Goal: Information Seeking & Learning: Compare options

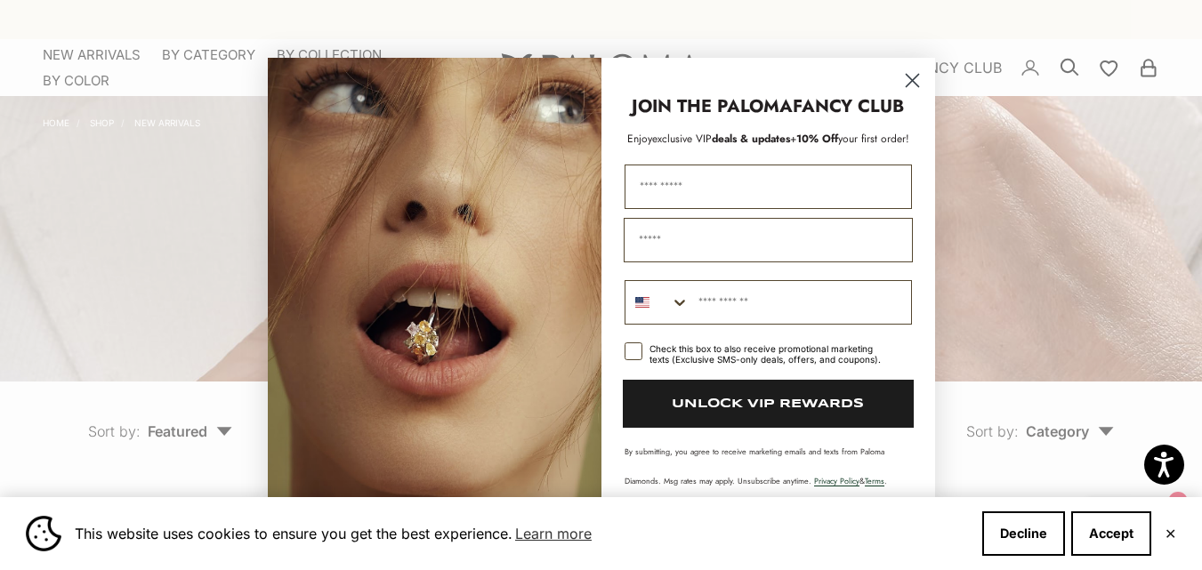
click at [913, 81] on icon "Close dialog" at bounding box center [912, 80] width 12 height 12
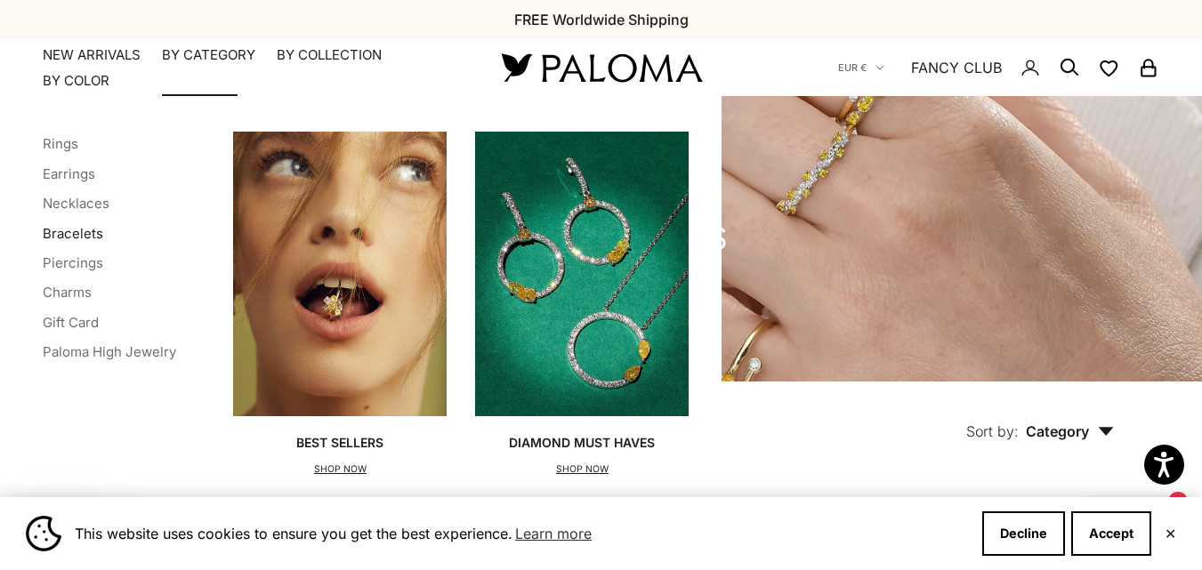
click at [91, 232] on link "Bracelets" at bounding box center [73, 233] width 61 height 17
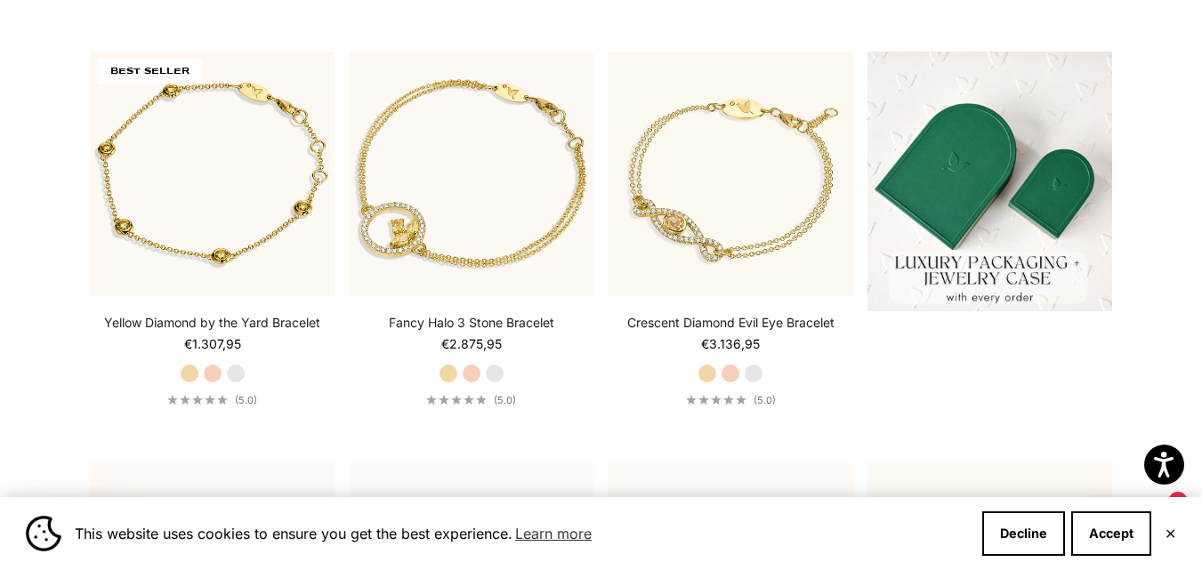
scroll to position [427, 0]
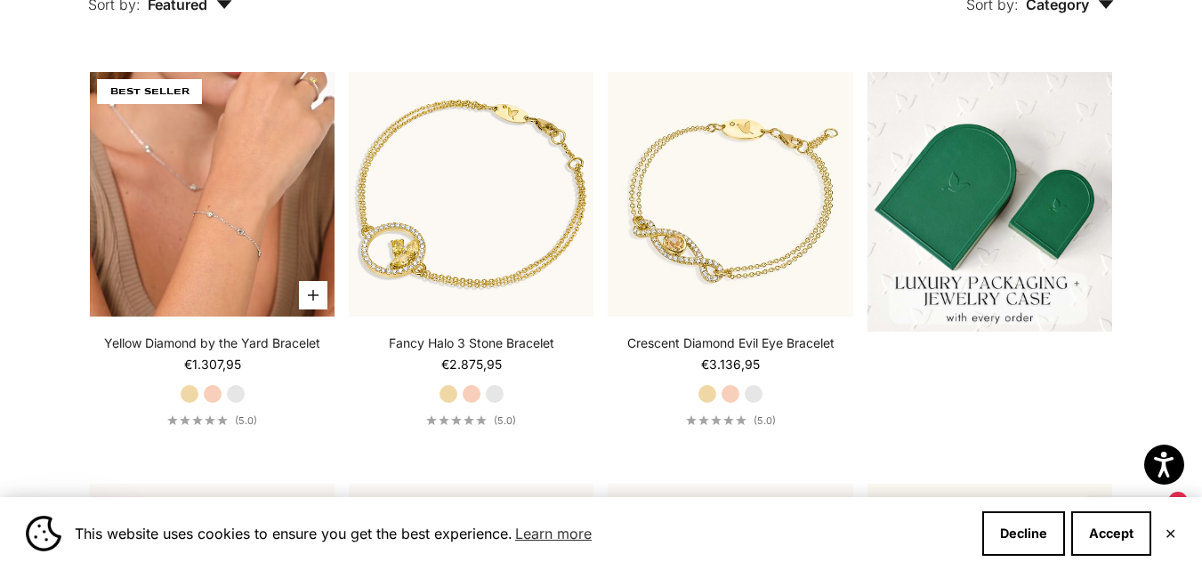
click at [221, 244] on video "#YellowGold\a#RoseGold\a#WhiteGold" at bounding box center [212, 194] width 245 height 245
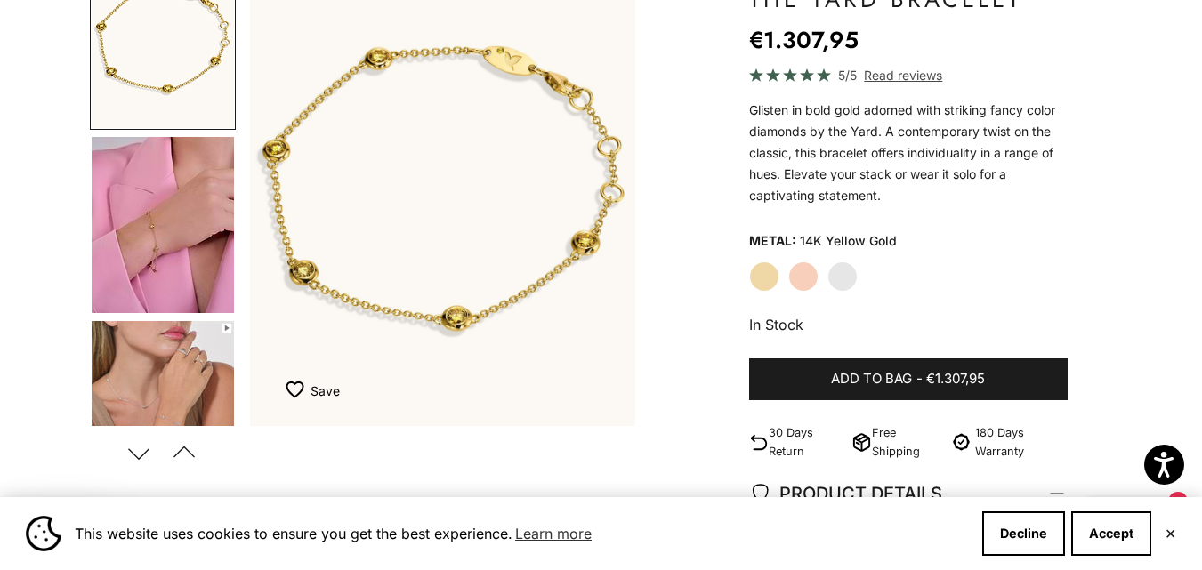
scroll to position [320, 0]
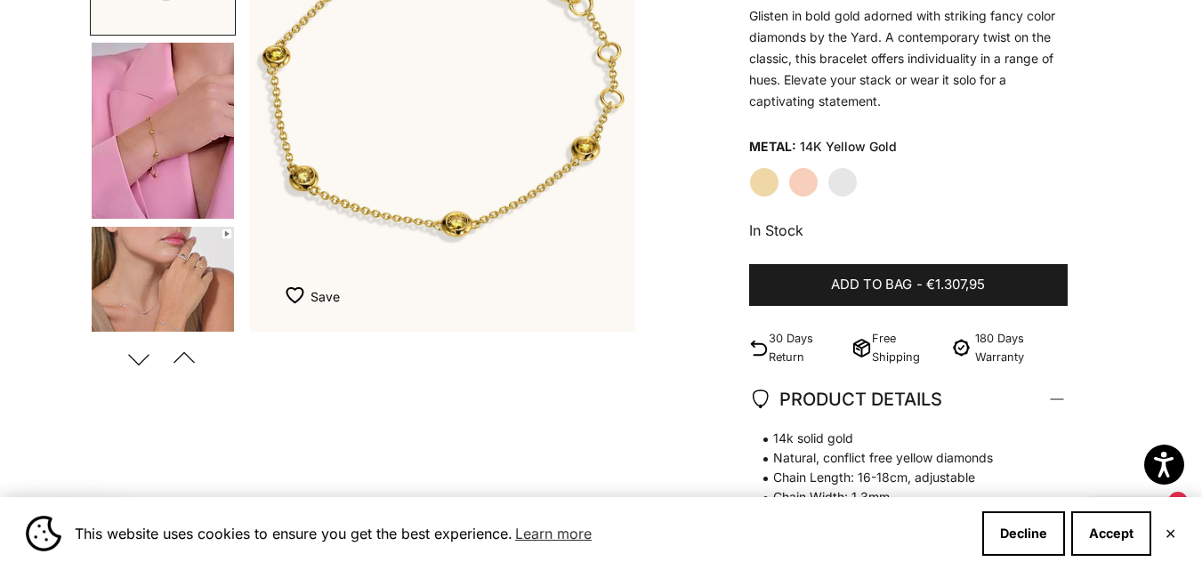
click at [165, 148] on img "Go to item 4" at bounding box center [163, 131] width 142 height 176
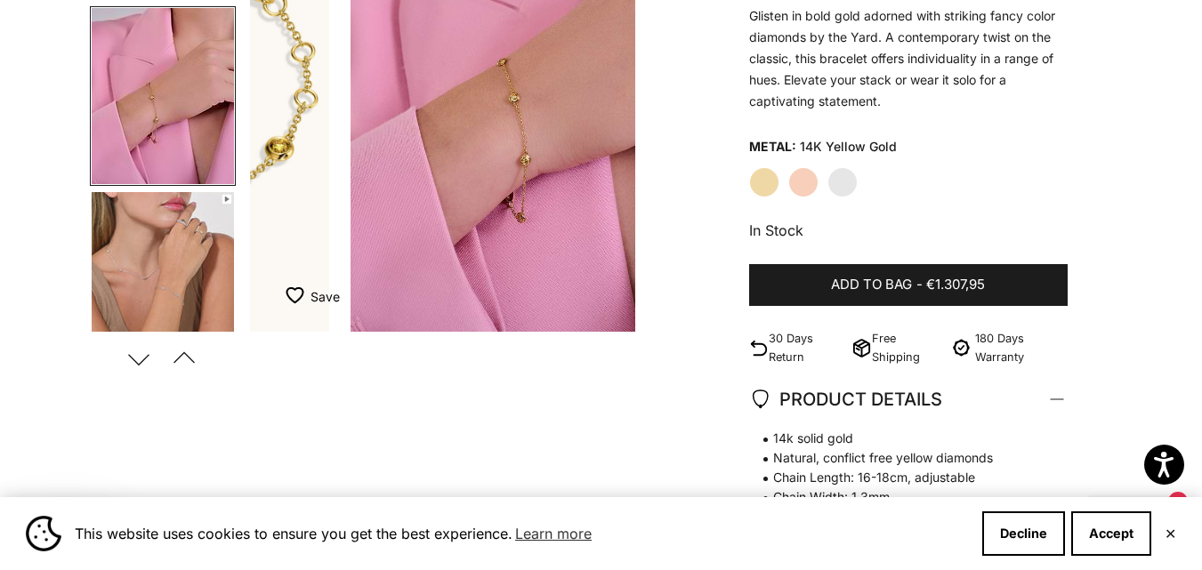
scroll to position [0, 406]
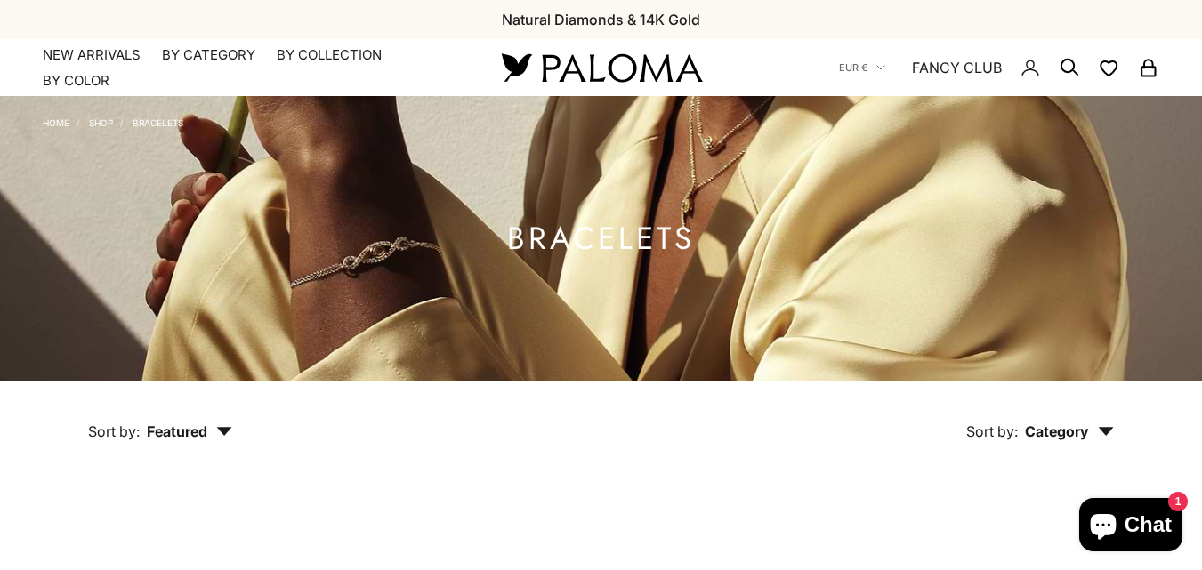
scroll to position [427, 0]
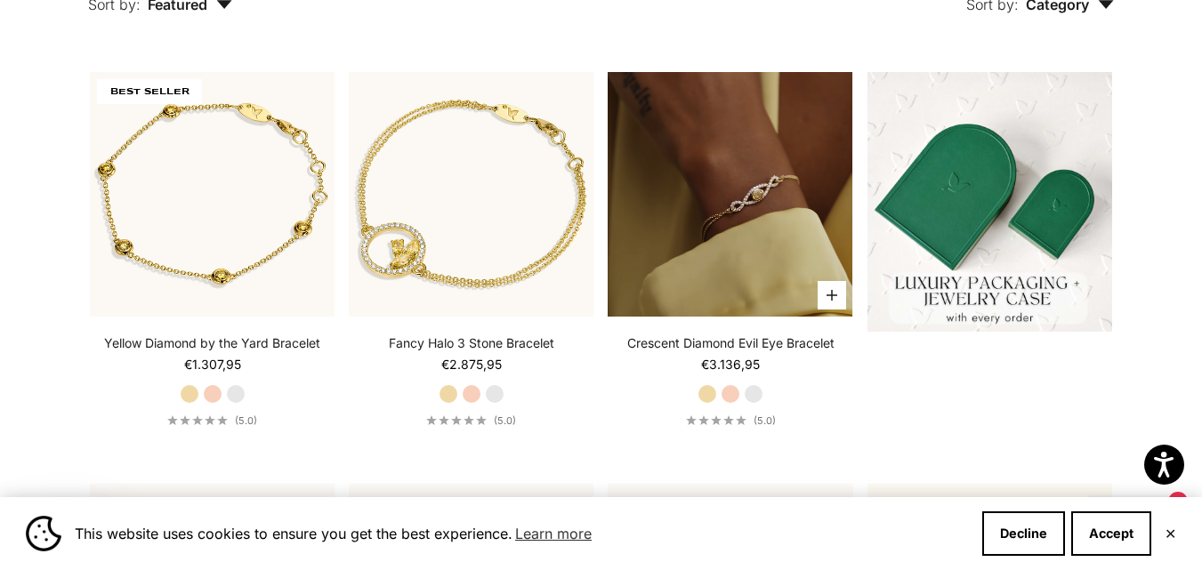
click at [699, 271] on video "#YellowGold\a#WhiteGold\a#RoseGold" at bounding box center [730, 194] width 245 height 245
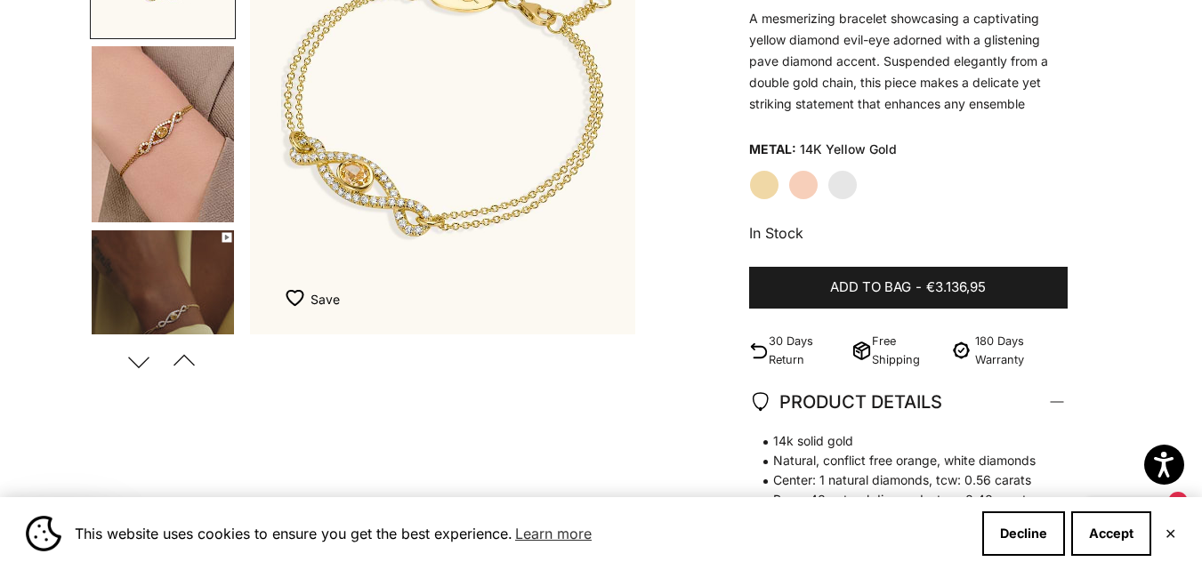
scroll to position [320, 0]
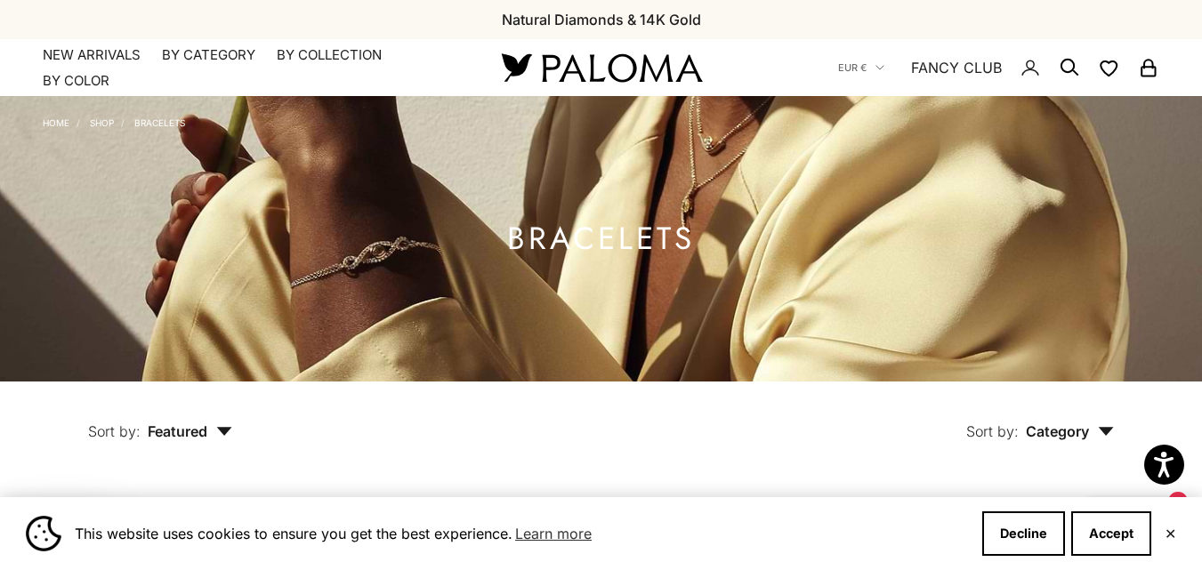
scroll to position [427, 0]
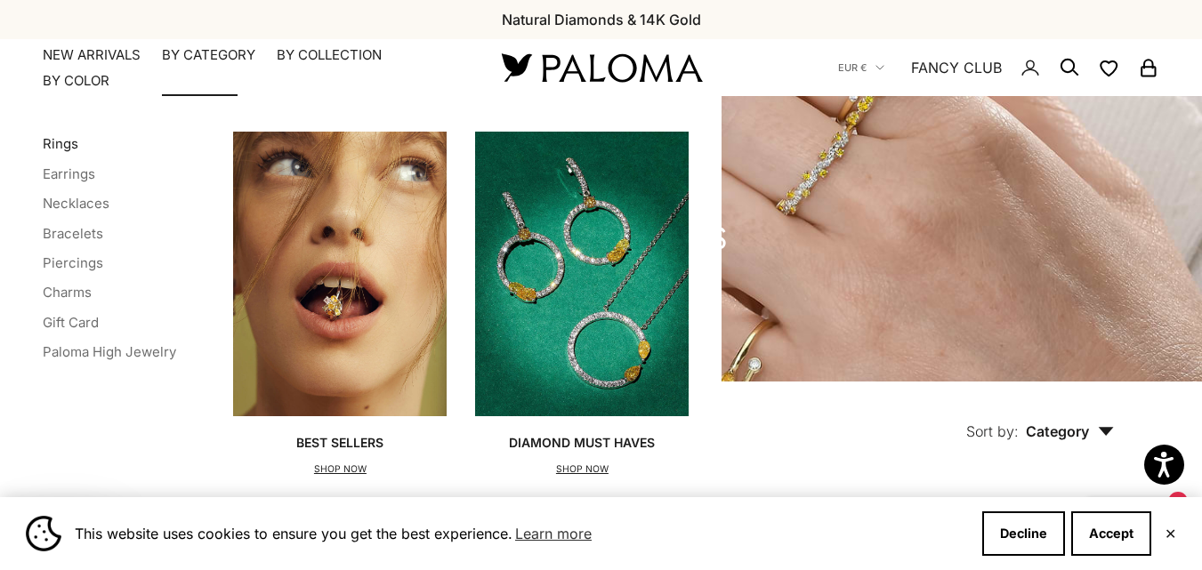
click at [67, 143] on link "Rings" at bounding box center [61, 143] width 36 height 17
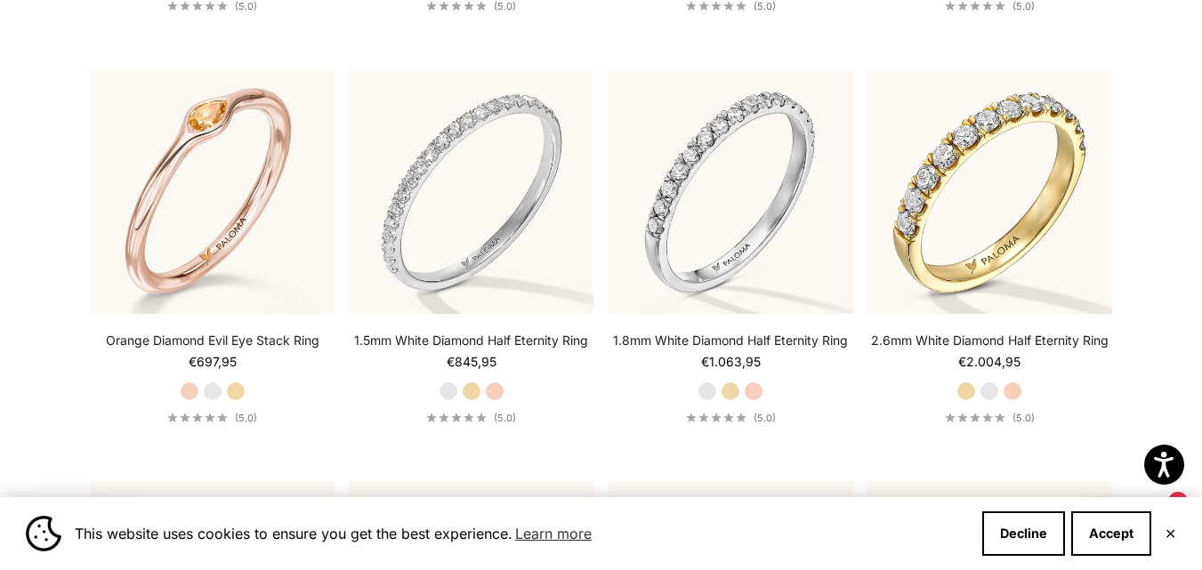
scroll to position [4947, 0]
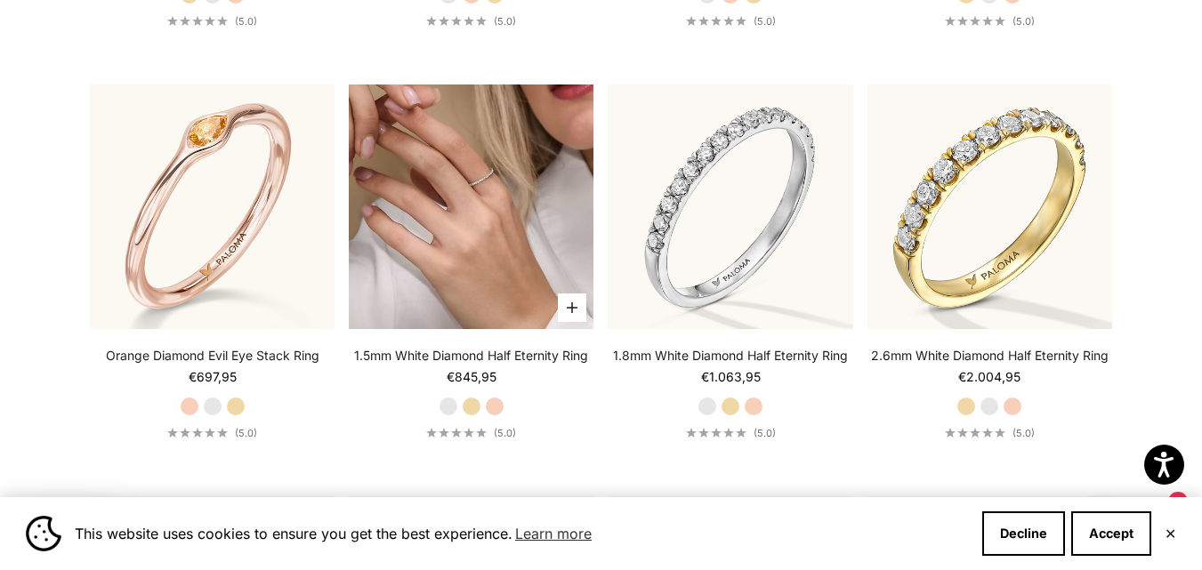
click at [428, 318] on img at bounding box center [471, 207] width 245 height 245
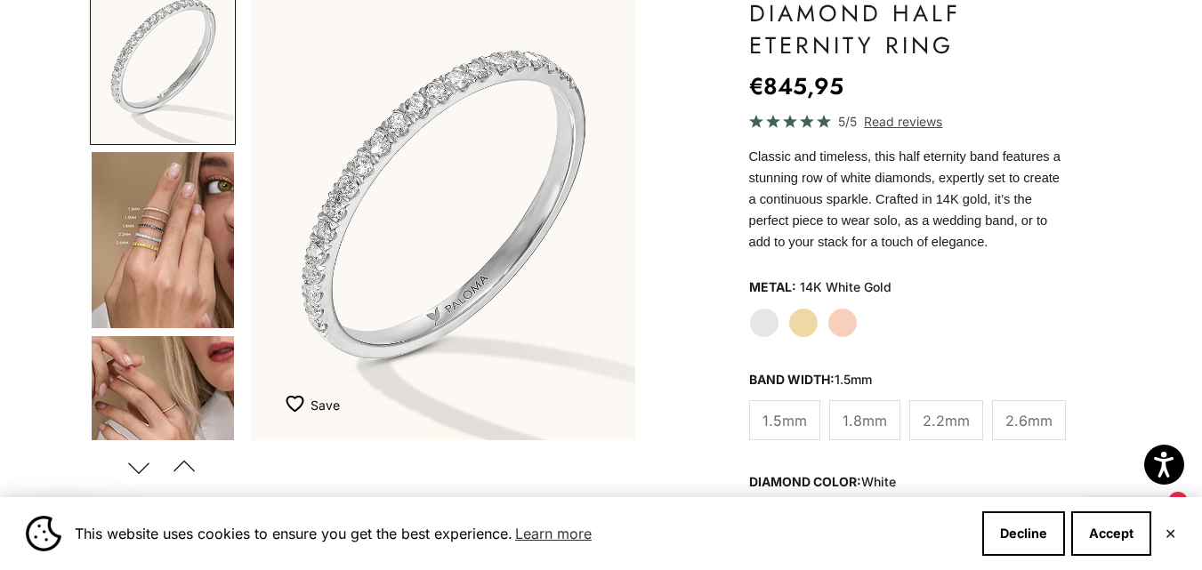
scroll to position [356, 0]
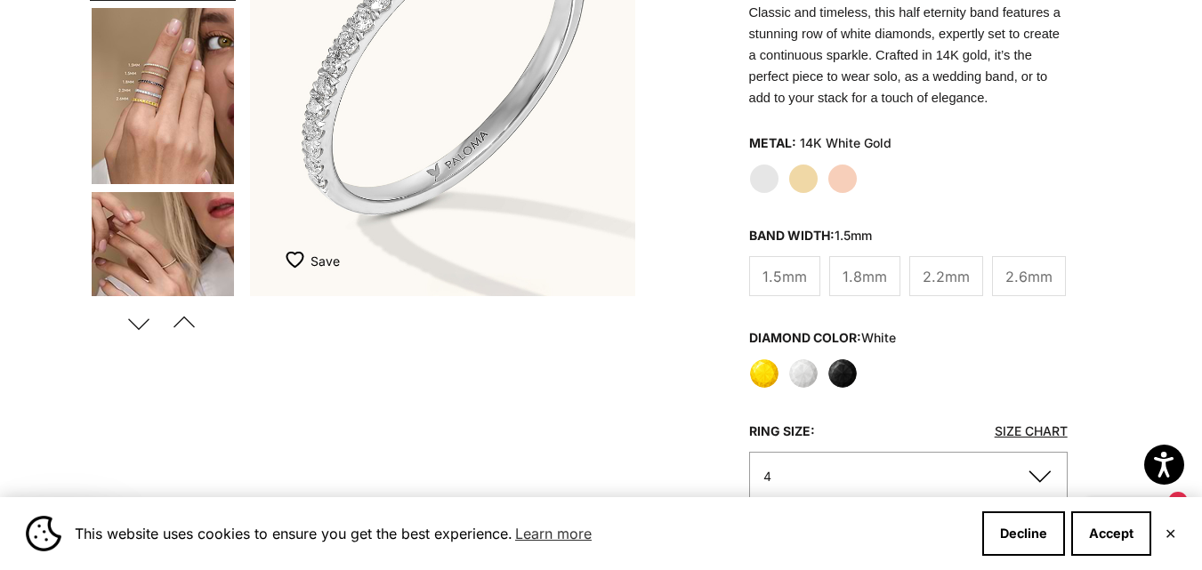
click at [149, 257] on img "Go to item 5" at bounding box center [163, 280] width 142 height 176
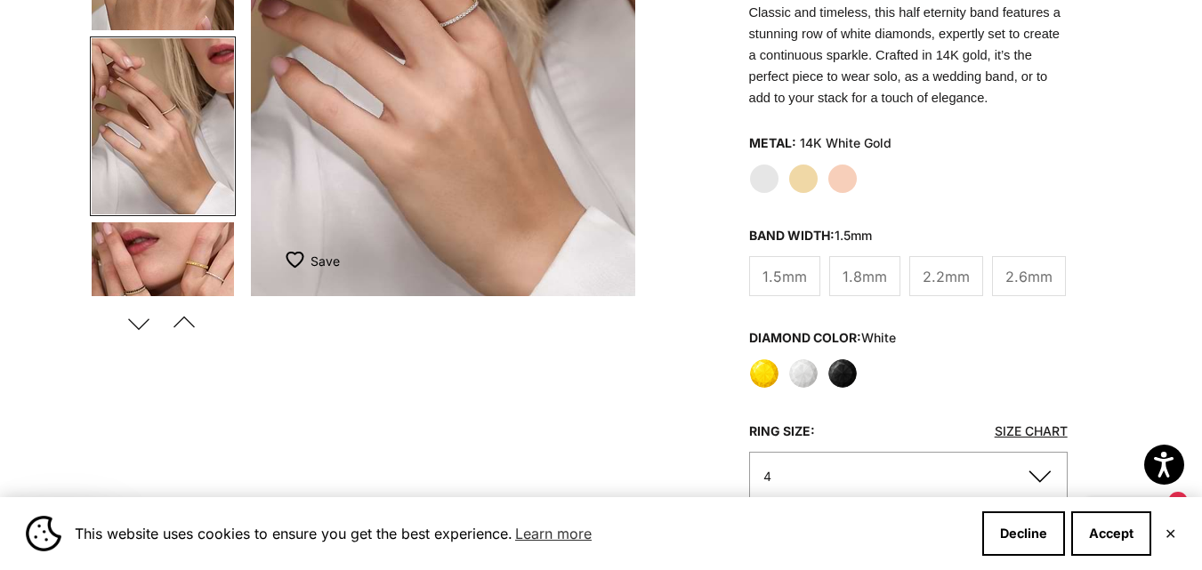
scroll to position [149, 0]
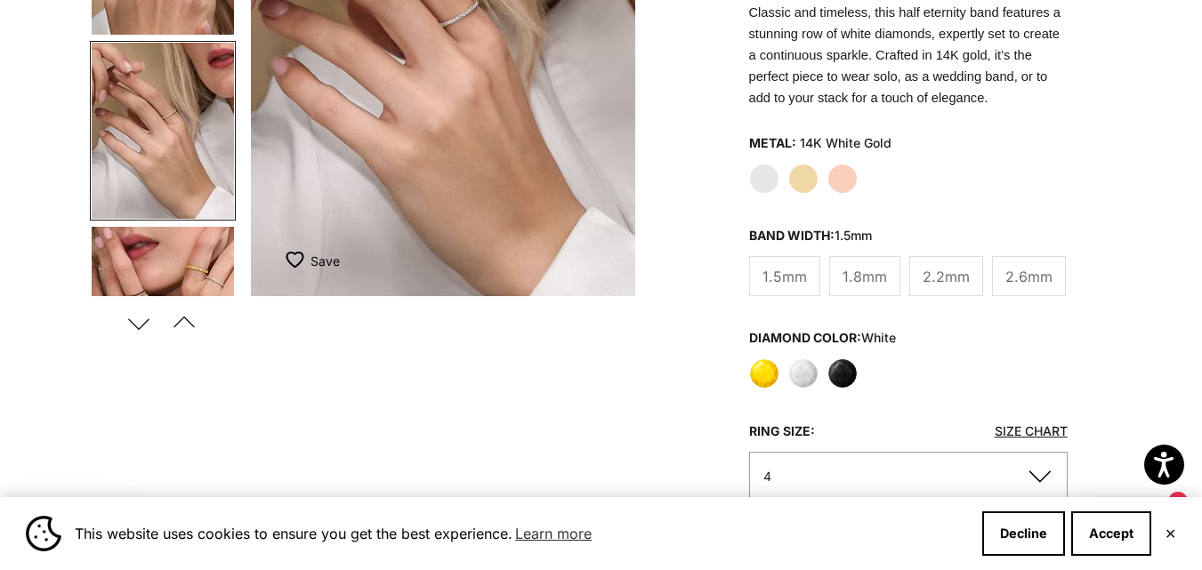
click at [484, 52] on img "Item 5 of 23" at bounding box center [443, 58] width 384 height 475
